Goal: Task Accomplishment & Management: Complete application form

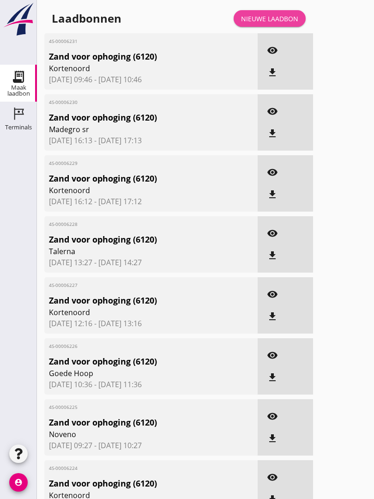
click at [280, 22] on link "Nieuwe laadbon" at bounding box center [270, 18] width 72 height 17
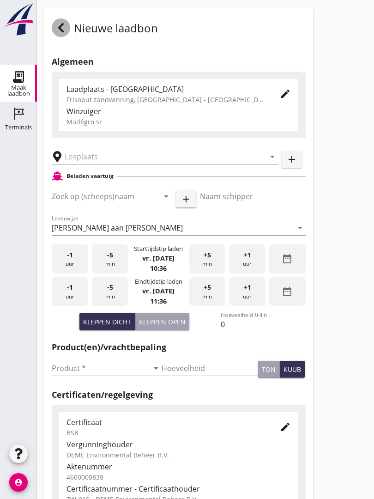
click at [62, 32] on use at bounding box center [61, 27] width 6 height 9
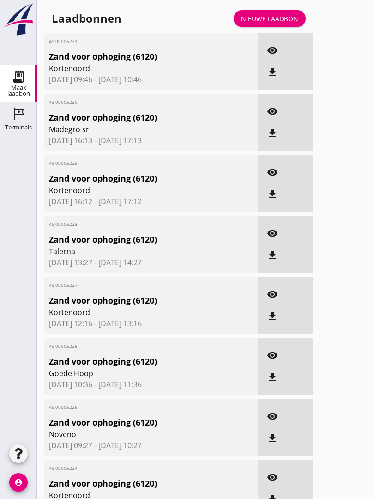
click at [279, 20] on link "Nieuwe laadbon" at bounding box center [270, 18] width 72 height 17
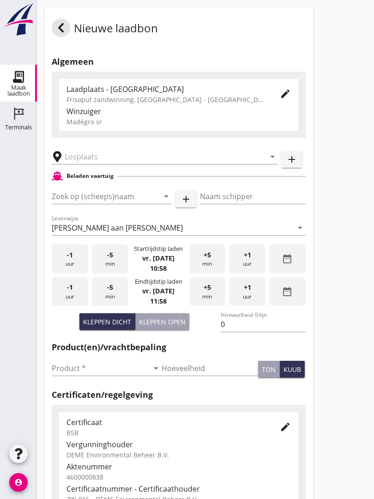
click at [49, 37] on div "Nieuwe laadbon" at bounding box center [178, 27] width 269 height 41
click at [68, 31] on div at bounding box center [61, 27] width 18 height 18
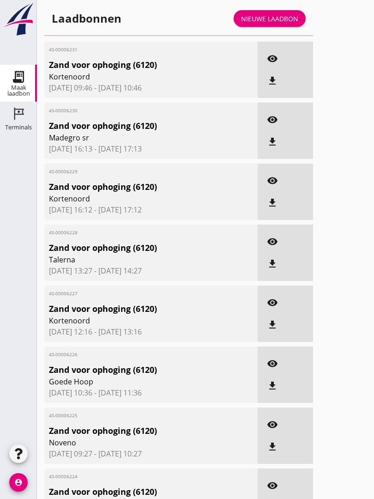
click at [60, 30] on div "Laadbonnen Nieuwe laadbon" at bounding box center [178, 18] width 269 height 22
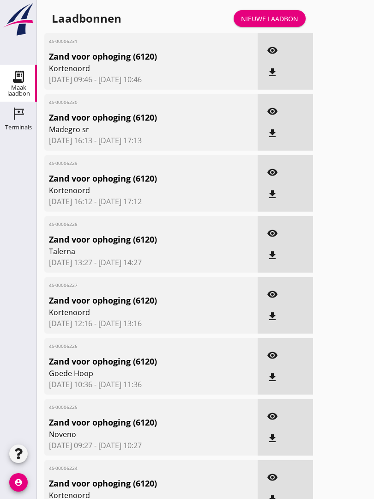
click at [279, 21] on link "Nieuwe laadbon" at bounding box center [270, 18] width 72 height 17
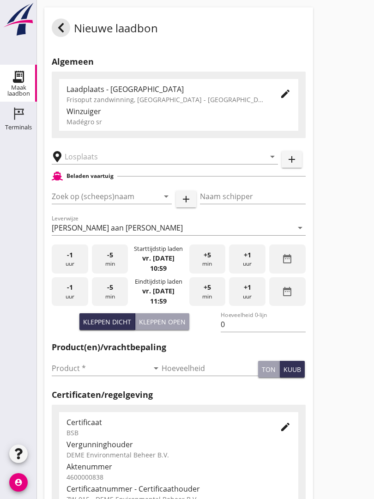
click at [112, 163] on input "text" at bounding box center [159, 156] width 188 height 15
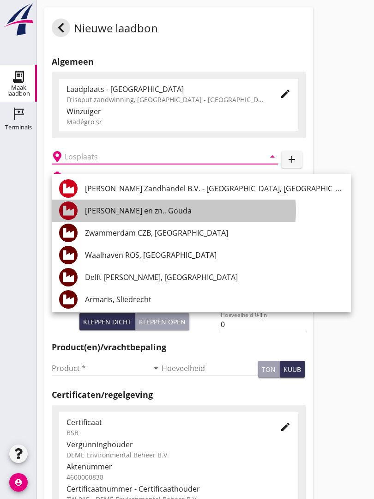
click at [153, 209] on div "[PERSON_NAME] en zn., Gouda" at bounding box center [214, 210] width 259 height 11
type input "[PERSON_NAME] en zn., Gouda"
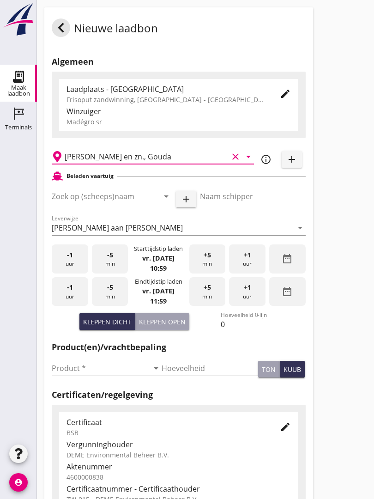
click at [126, 204] on input "Zoek op (scheeps)naam" at bounding box center [99, 196] width 94 height 15
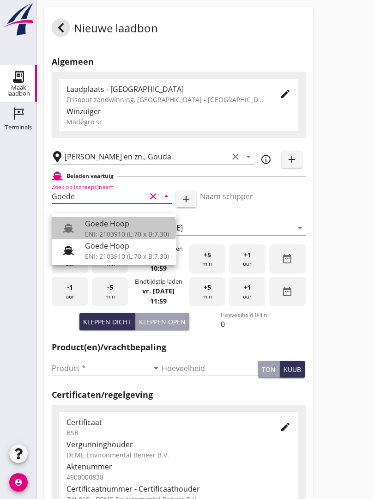
click at [121, 226] on div "Goede Hoop" at bounding box center [127, 223] width 84 height 11
type input "Goede Hoop"
type input "[PERSON_NAME]"
type input "555"
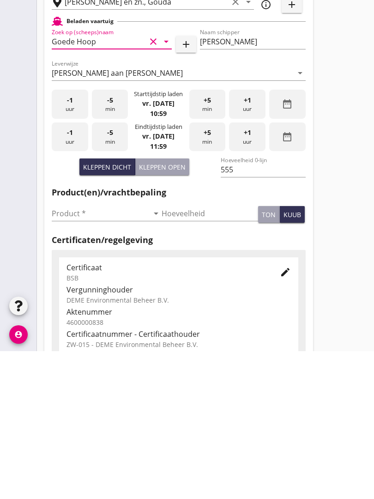
scroll to position [8, 0]
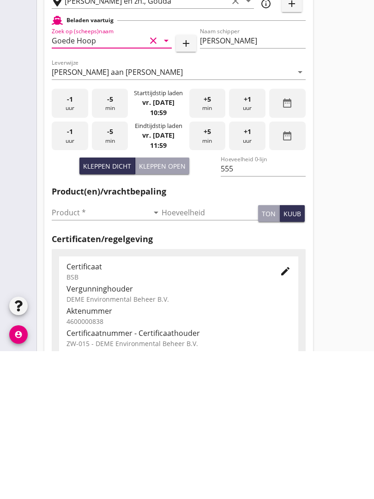
click at [66, 353] on input "Product *" at bounding box center [100, 360] width 97 height 15
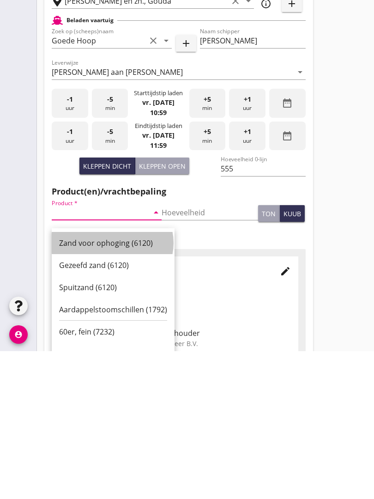
click at [111, 385] on div "Zand voor ophoging (6120)" at bounding box center [113, 390] width 108 height 11
type input "Zand voor ophoging (6120)"
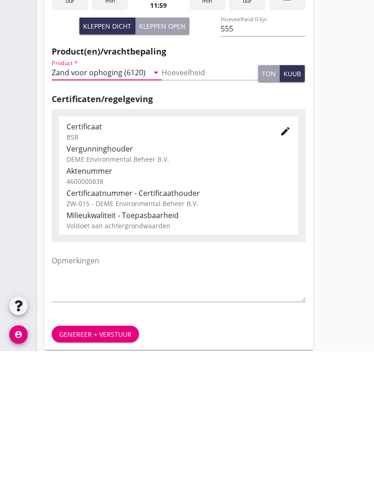
scroll to position [162, 0]
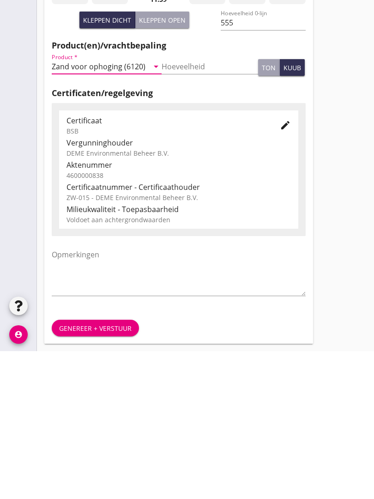
click at [99, 471] on div "Genereer + verstuur" at bounding box center [95, 476] width 73 height 10
